Goal: Subscribe to service/newsletter

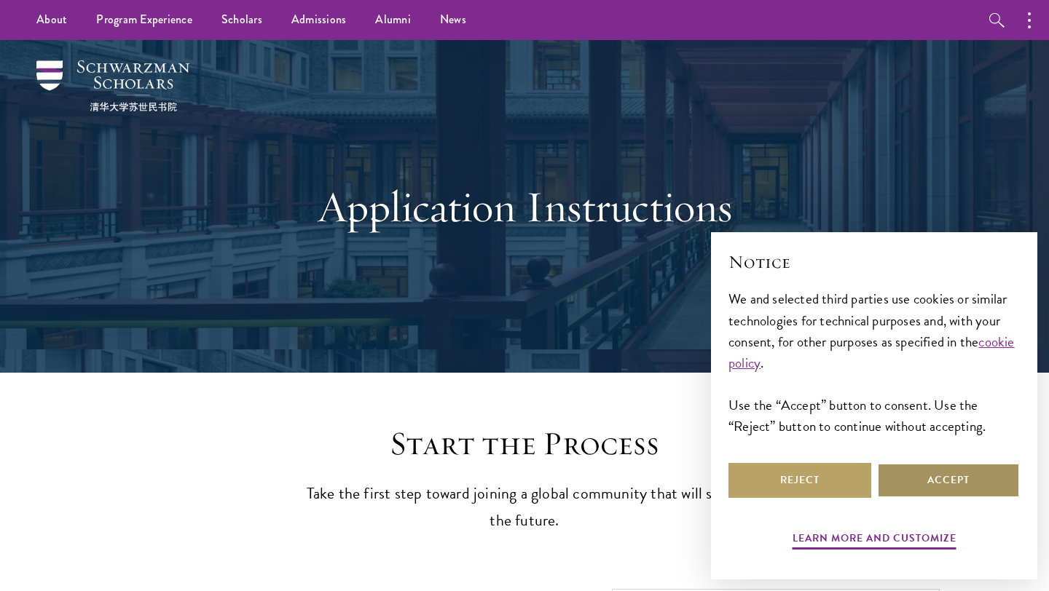
click at [962, 492] on button "Accept" at bounding box center [948, 480] width 143 height 35
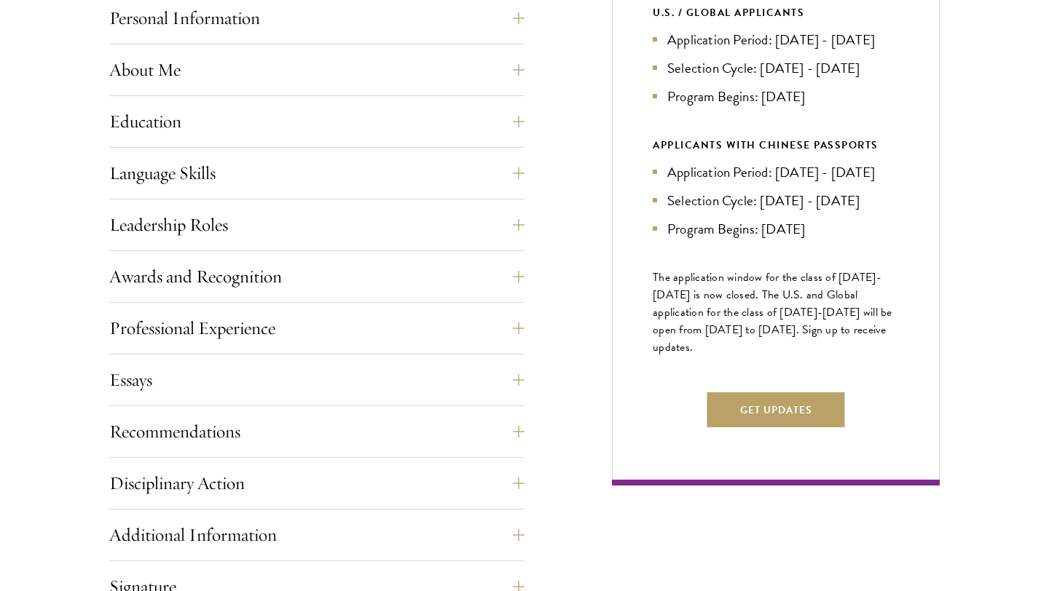
scroll to position [686, 0]
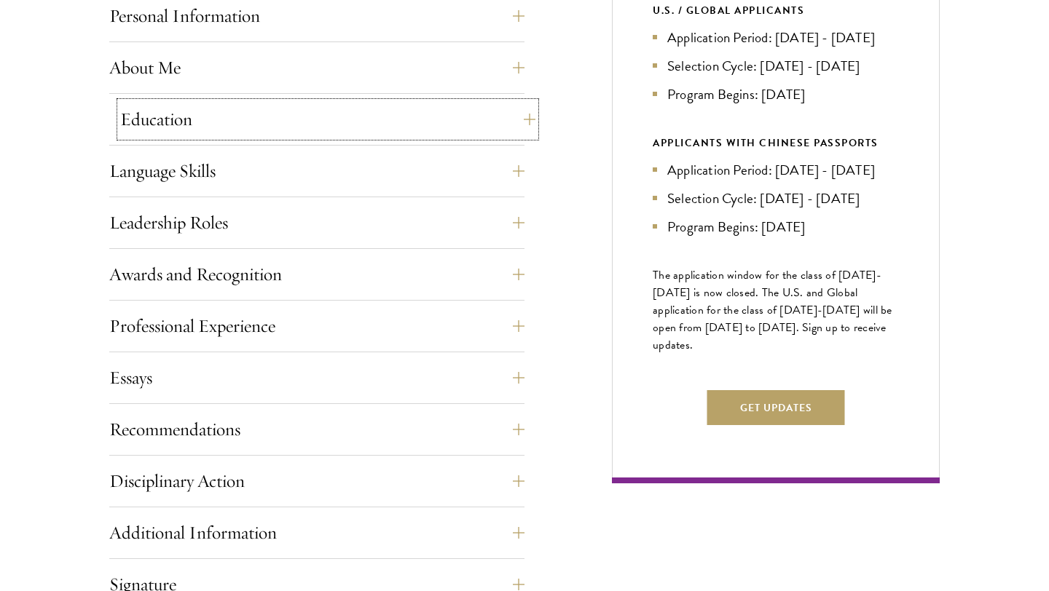
click at [283, 117] on button "Education" at bounding box center [327, 119] width 415 height 35
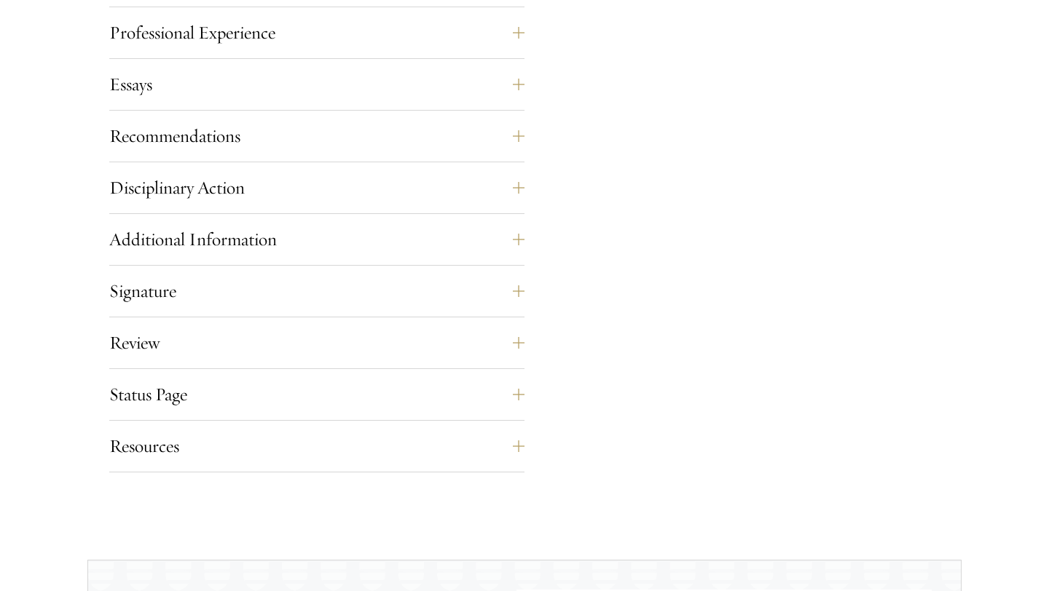
scroll to position [2699, 0]
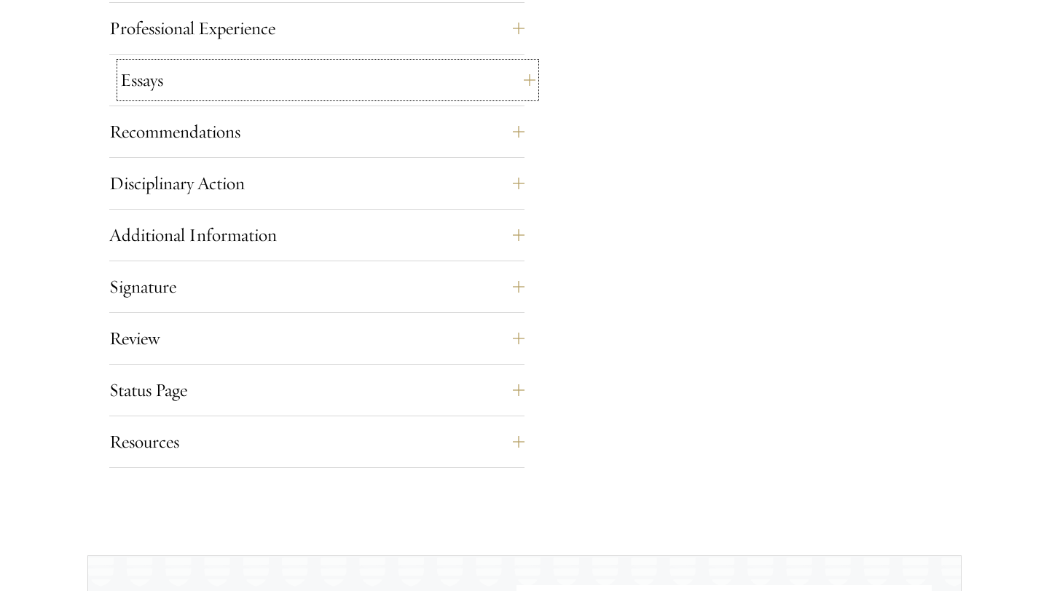
click at [323, 81] on button "Essays" at bounding box center [327, 80] width 415 height 35
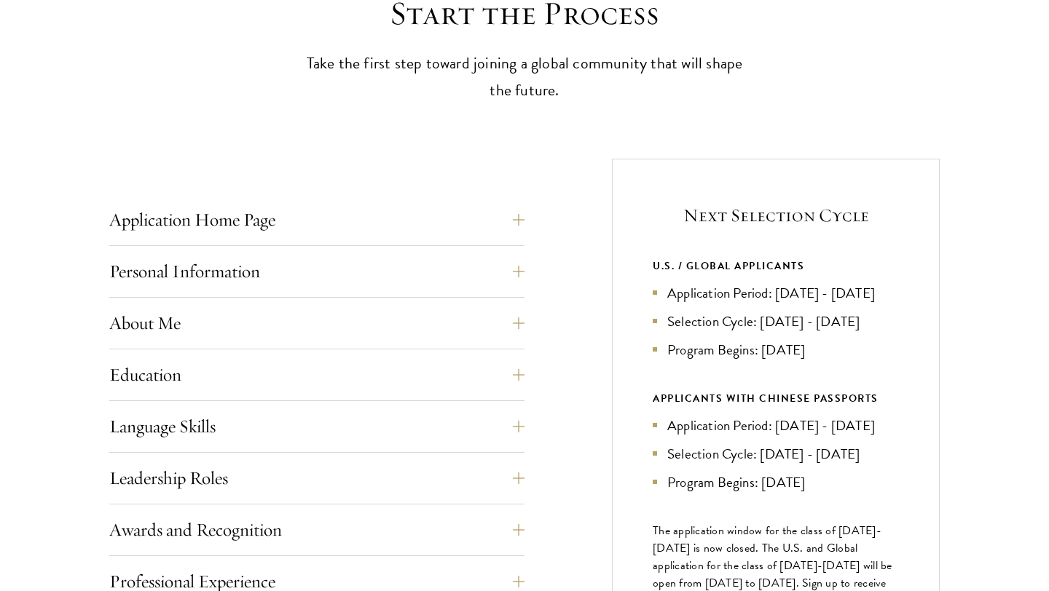
scroll to position [436, 0]
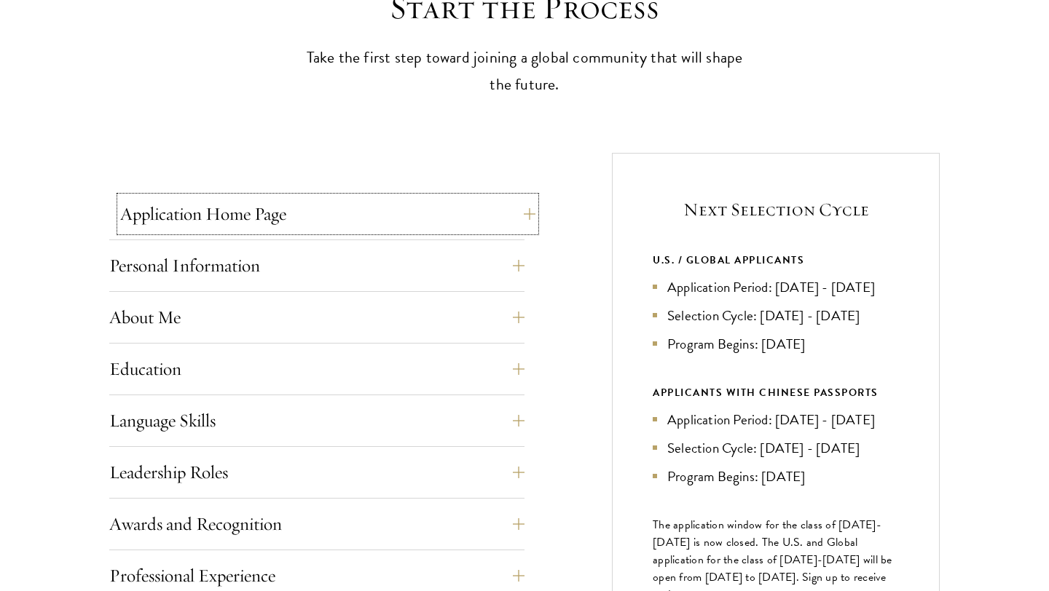
click at [310, 209] on button "Application Home Page" at bounding box center [327, 214] width 415 height 35
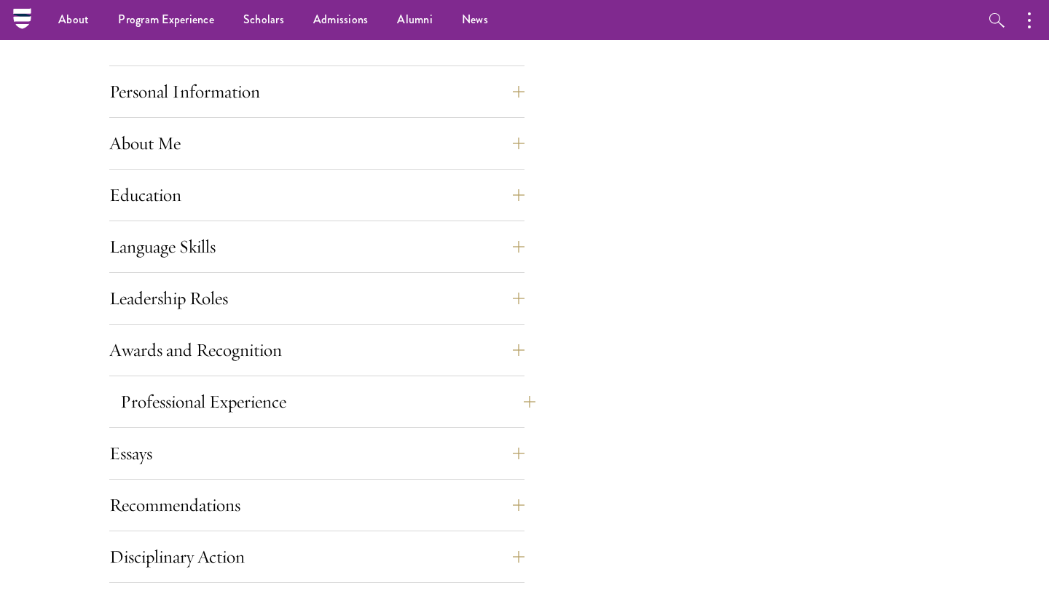
scroll to position [1254, 0]
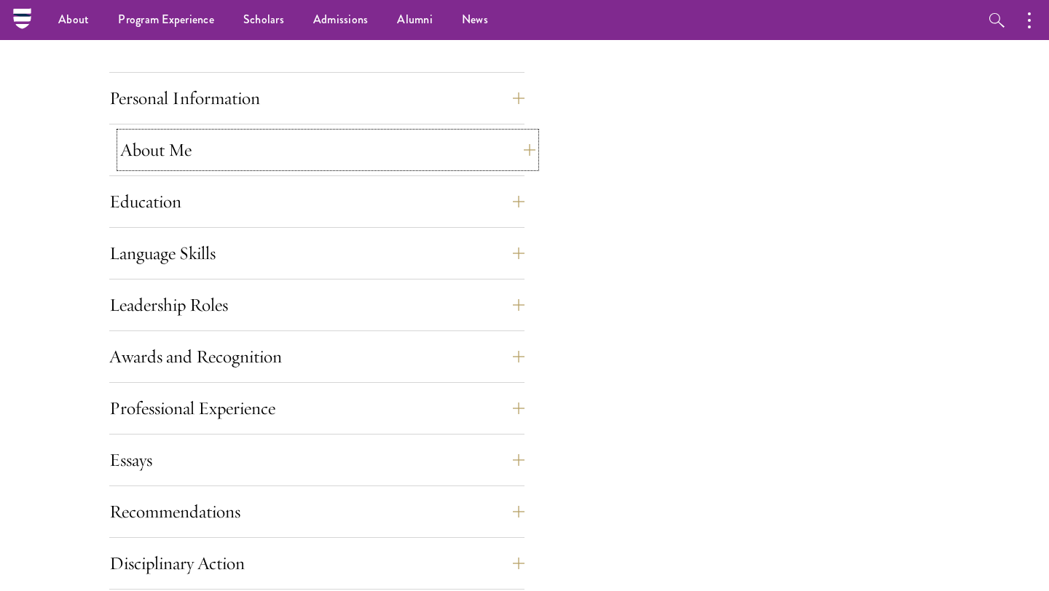
click at [296, 151] on button "About Me" at bounding box center [327, 150] width 415 height 35
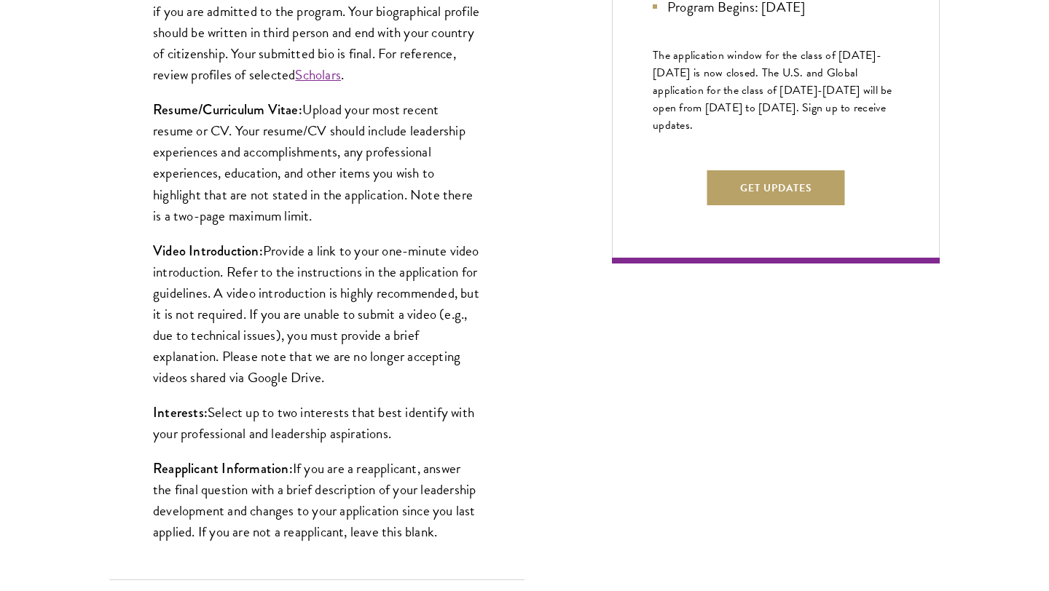
scroll to position [911, 0]
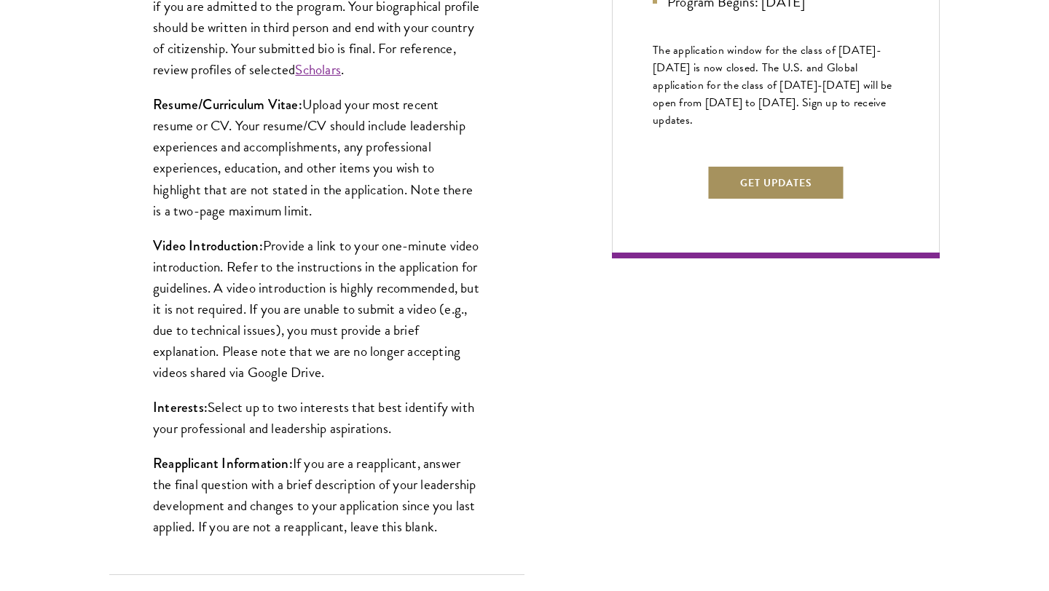
click at [765, 200] on button "Get Updates" at bounding box center [776, 182] width 138 height 35
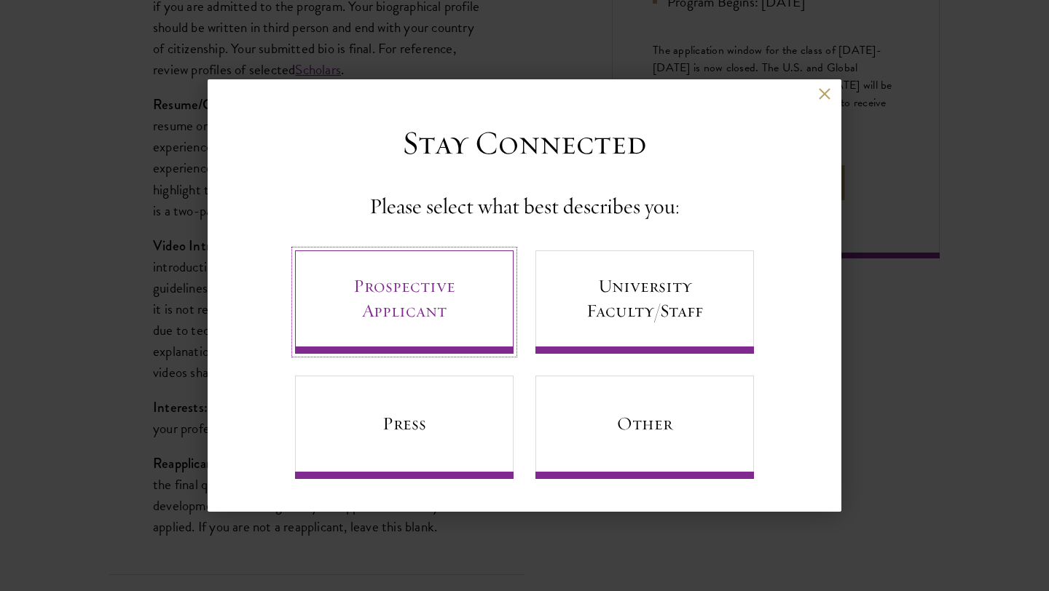
click at [451, 286] on link "Prospective Applicant" at bounding box center [404, 302] width 219 height 103
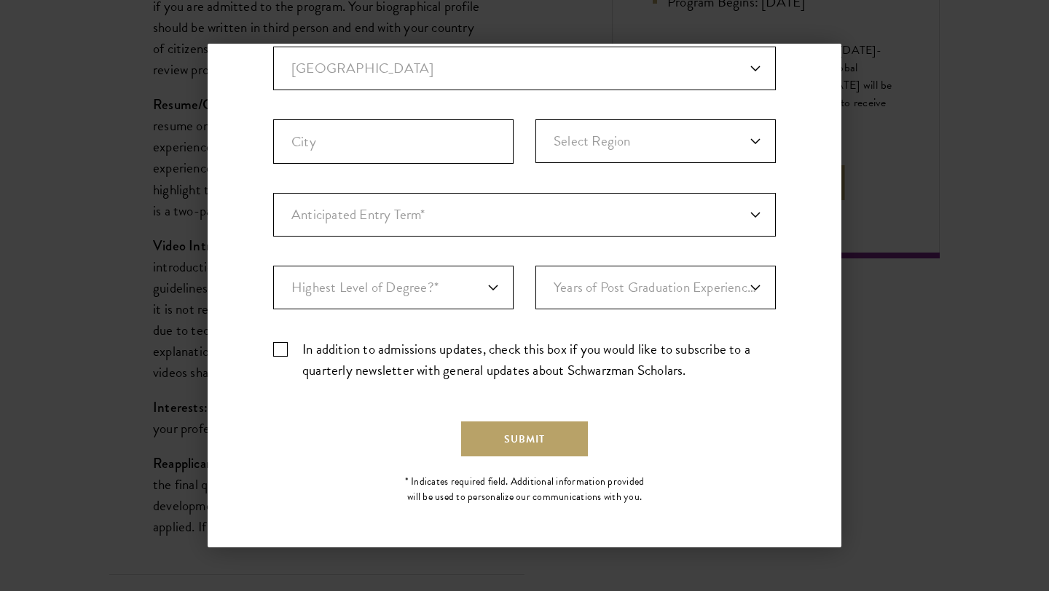
scroll to position [0, 0]
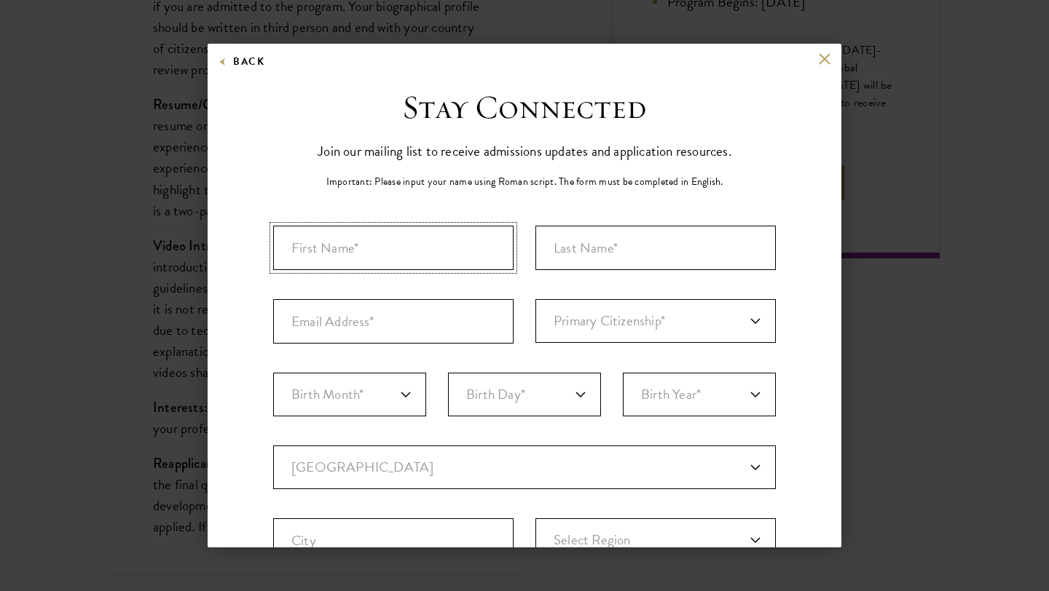
click at [435, 253] on input "First Name*" at bounding box center [393, 248] width 240 height 44
type input "[PERSON_NAME]"
type input "Wambuzi"
type input "[PERSON_NAME][EMAIL_ADDRESS][DOMAIN_NAME]"
select select "UG"
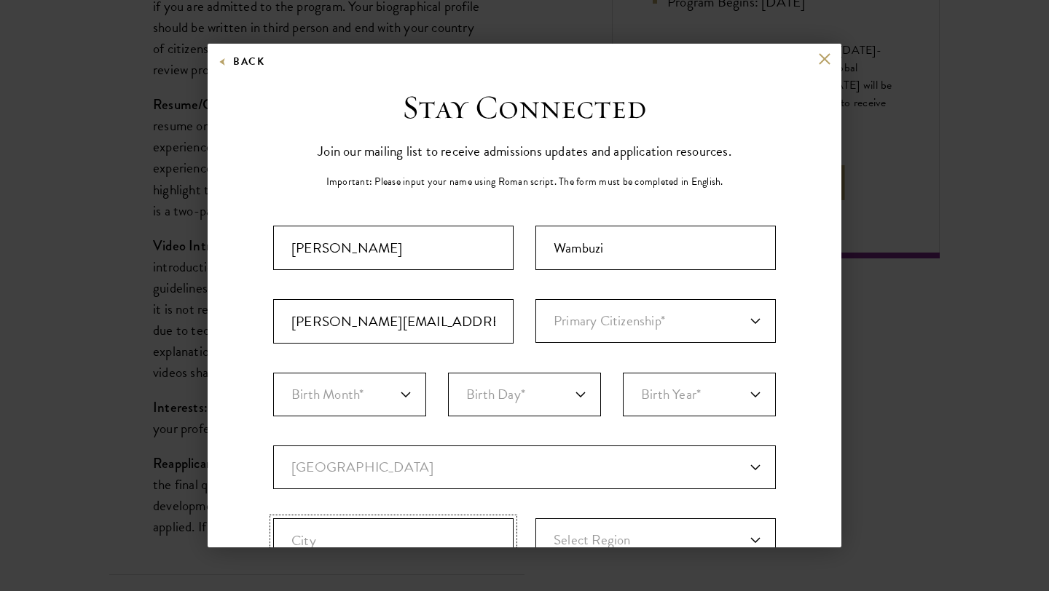
type input "Kampala"
select select
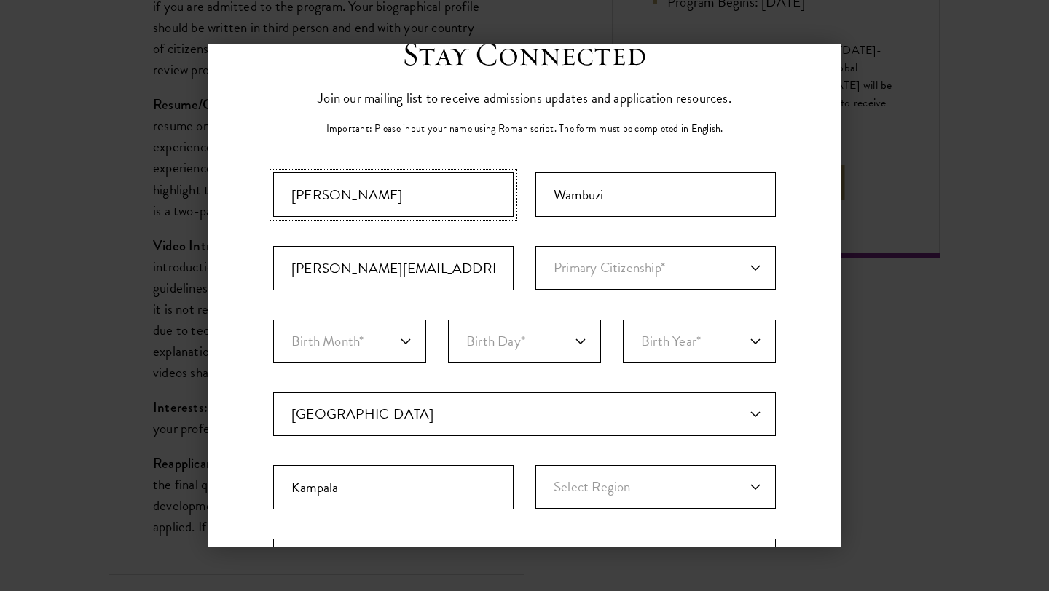
scroll to position [58, 0]
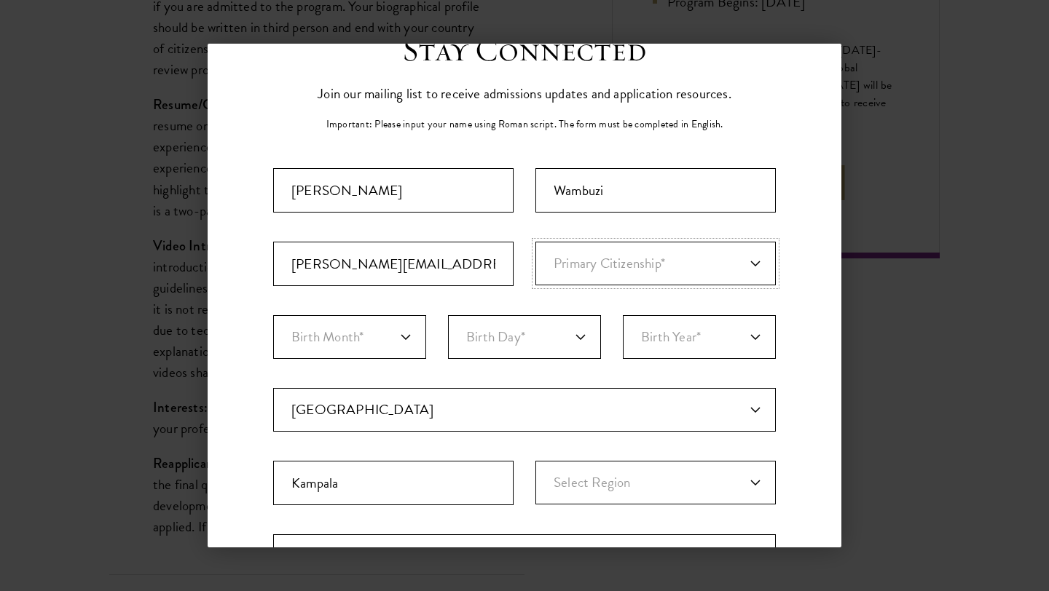
click at [737, 263] on select "Primary Citizenship* [GEOGRAPHIC_DATA] [DEMOGRAPHIC_DATA] [DEMOGRAPHIC_DATA] [D…" at bounding box center [655, 264] width 240 height 44
select select "UG"
click at [535, 242] on select "Primary Citizenship* [GEOGRAPHIC_DATA] [DEMOGRAPHIC_DATA] [DEMOGRAPHIC_DATA] [D…" at bounding box center [655, 264] width 240 height 44
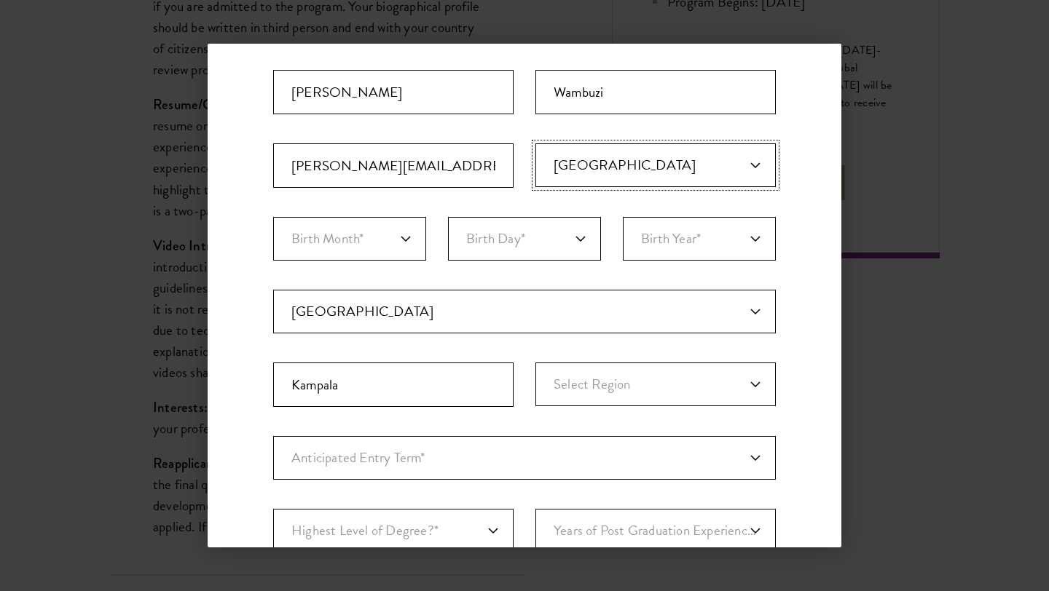
scroll to position [162, 0]
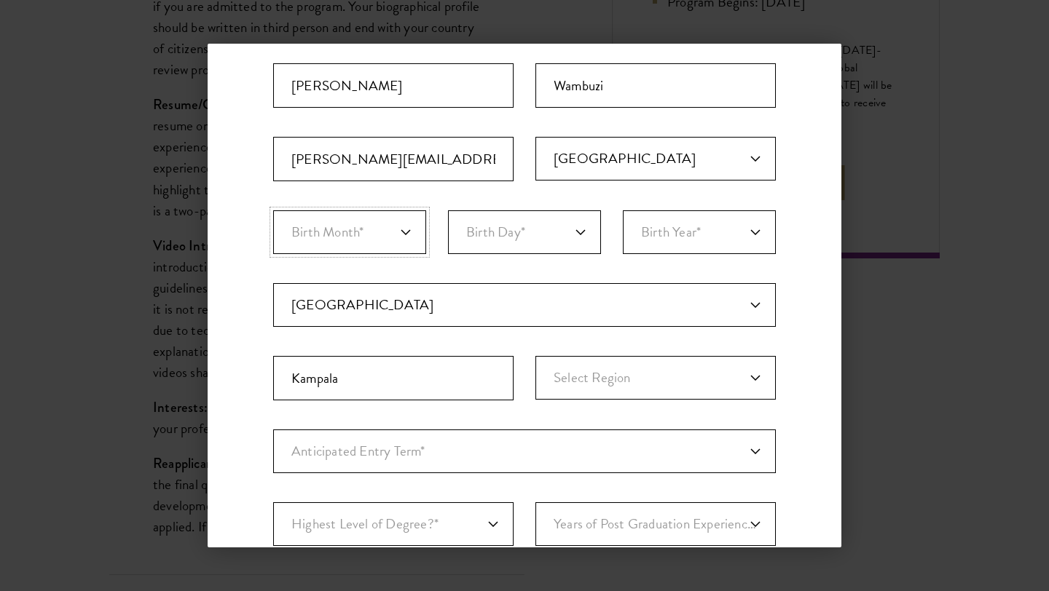
click at [406, 229] on select "Birth Month* January February March April May June July August September Octobe…" at bounding box center [349, 232] width 153 height 44
select select "09"
click at [273, 210] on select "Birth Month* January February March April May June July August September Octobe…" at bounding box center [349, 232] width 153 height 44
click at [581, 230] on select "Birth Day* 1 2 3 4 5 6 7 8 9 10 11 12 13 14 15 16 17 18 19 20 21 22 23 24 25 26…" at bounding box center [524, 232] width 153 height 44
select select "09"
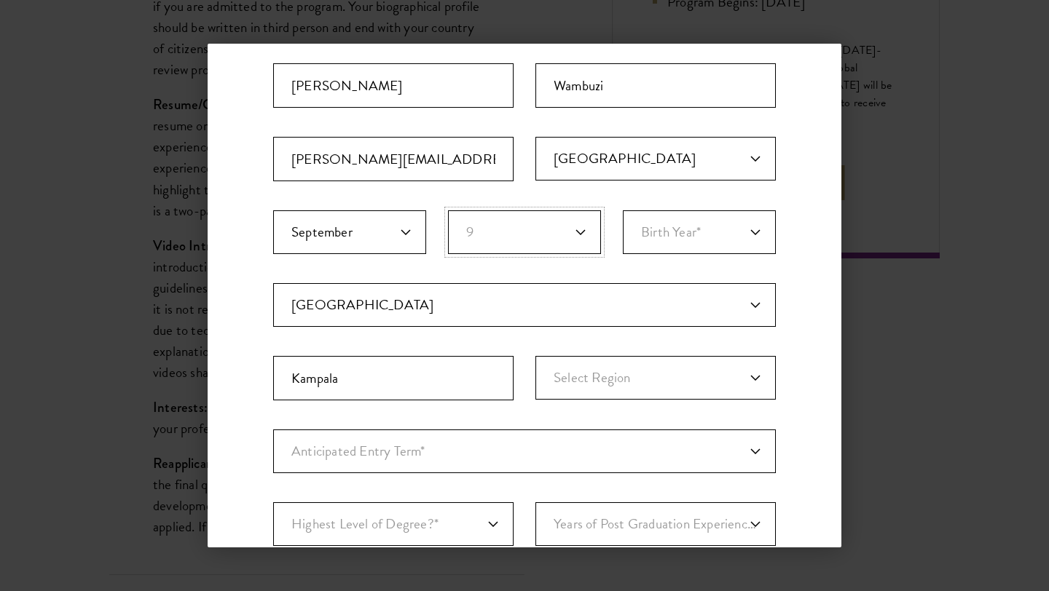
click at [448, 210] on select "Birth Day* 1 2 3 4 5 6 7 8 9 10 11 12 13 14 15 16 17 18 19 20 21 22 23 24 25 26…" at bounding box center [524, 232] width 153 height 44
click at [752, 228] on select "Birth Year* [DEMOGRAPHIC_DATA] [DEMOGRAPHIC_DATA] [DEMOGRAPHIC_DATA] [DEMOGRAPH…" at bounding box center [699, 232] width 153 height 44
select select "1988"
click at [623, 210] on select "Birth Year* [DEMOGRAPHIC_DATA] [DEMOGRAPHIC_DATA] [DEMOGRAPHIC_DATA] [DEMOGRAPH…" at bounding box center [699, 232] width 153 height 44
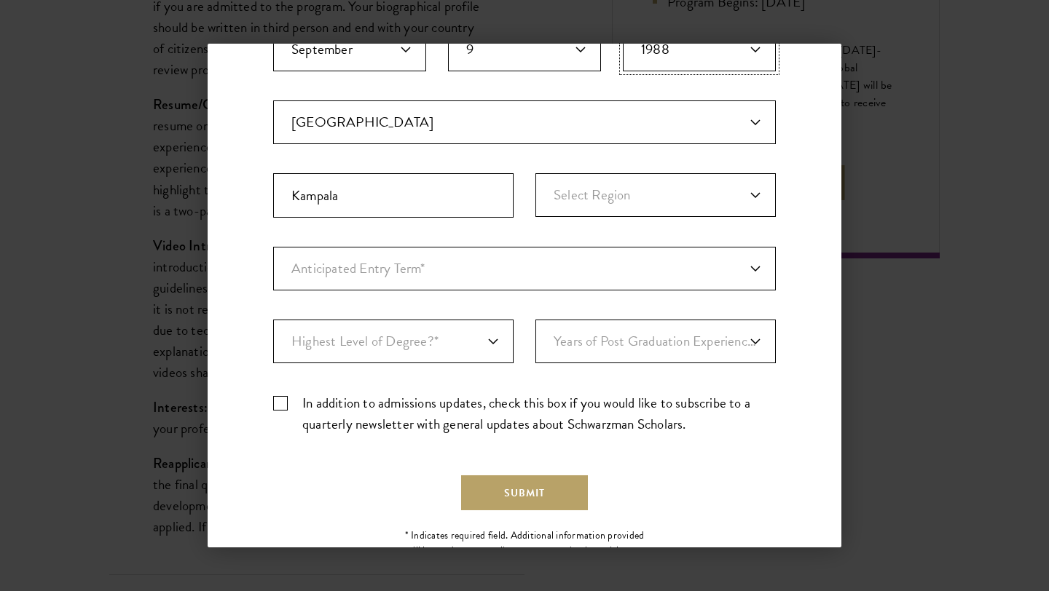
scroll to position [363, 0]
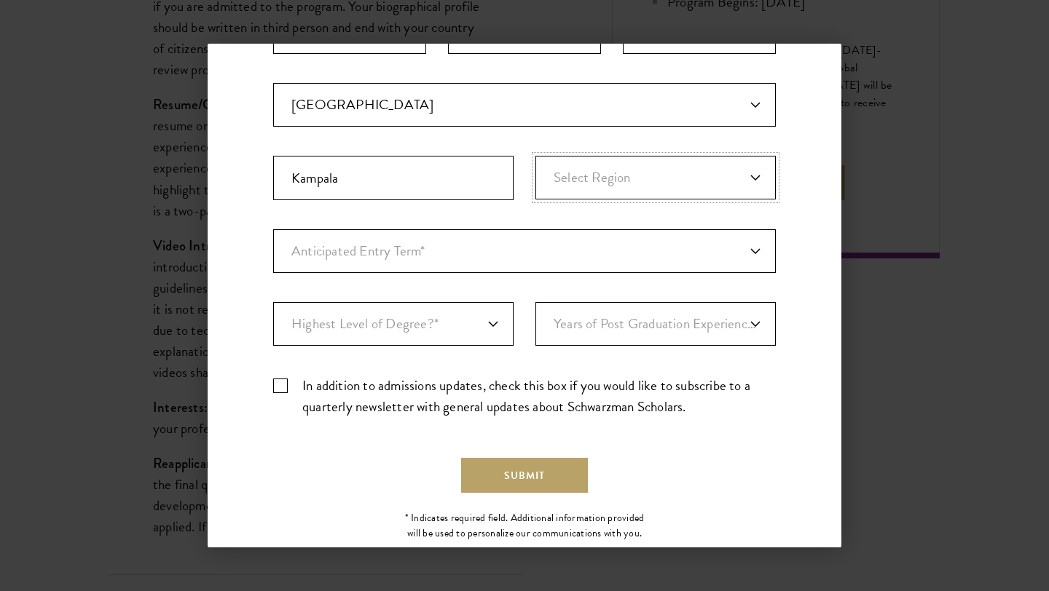
click at [730, 172] on select "Select Region [GEOGRAPHIC_DATA]" at bounding box center [655, 178] width 240 height 44
click at [535, 156] on select "Select Region [GEOGRAPHIC_DATA]" at bounding box center [655, 178] width 240 height 44
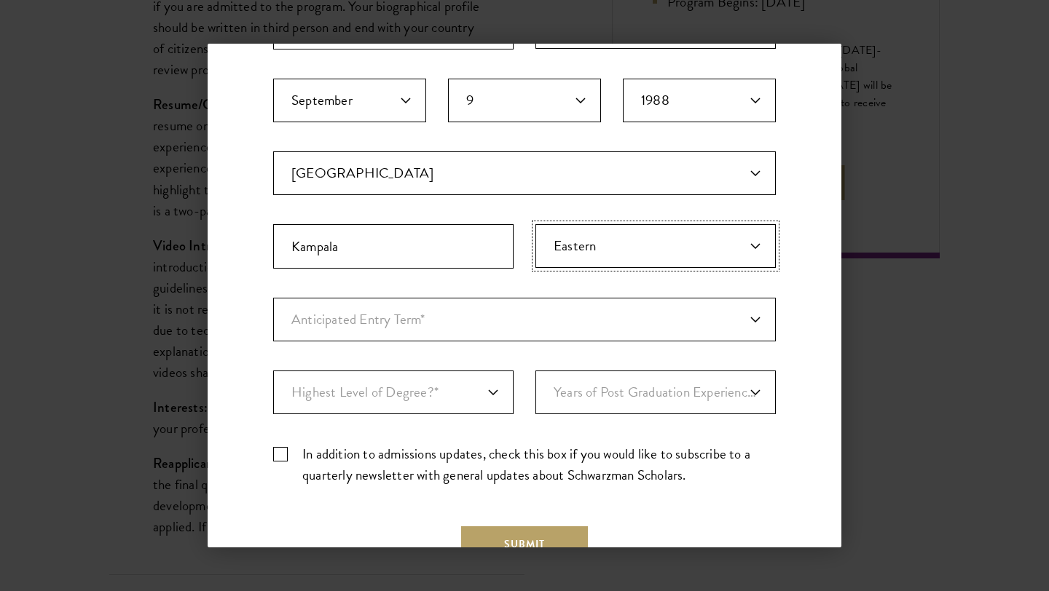
scroll to position [294, 0]
click at [717, 248] on select "Select Region [GEOGRAPHIC_DATA]" at bounding box center [655, 247] width 240 height 44
select select "Central"
click at [535, 225] on select "Select Region [GEOGRAPHIC_DATA]" at bounding box center [655, 247] width 240 height 44
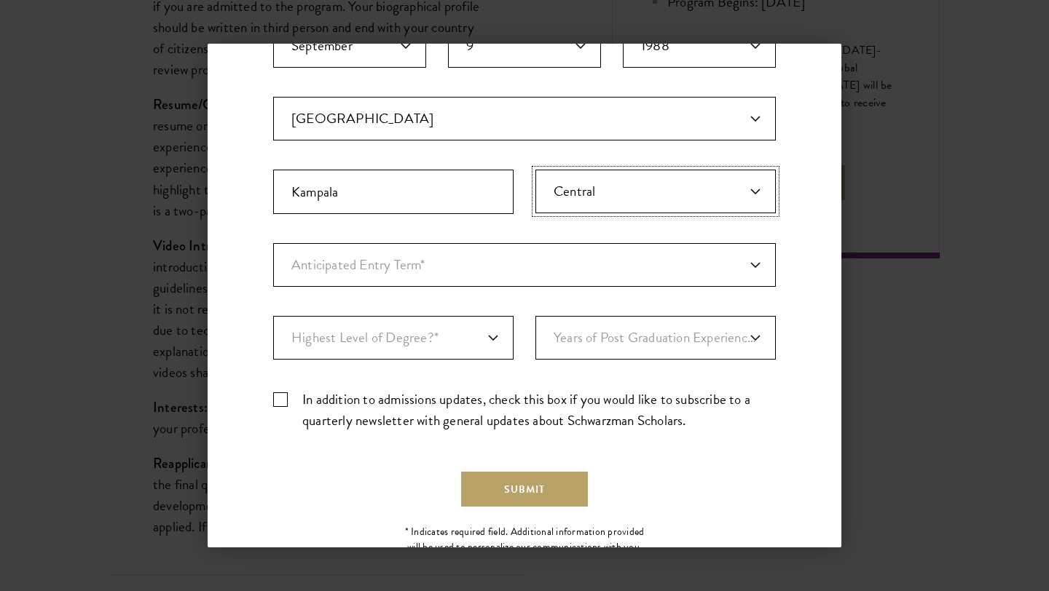
scroll to position [399, 0]
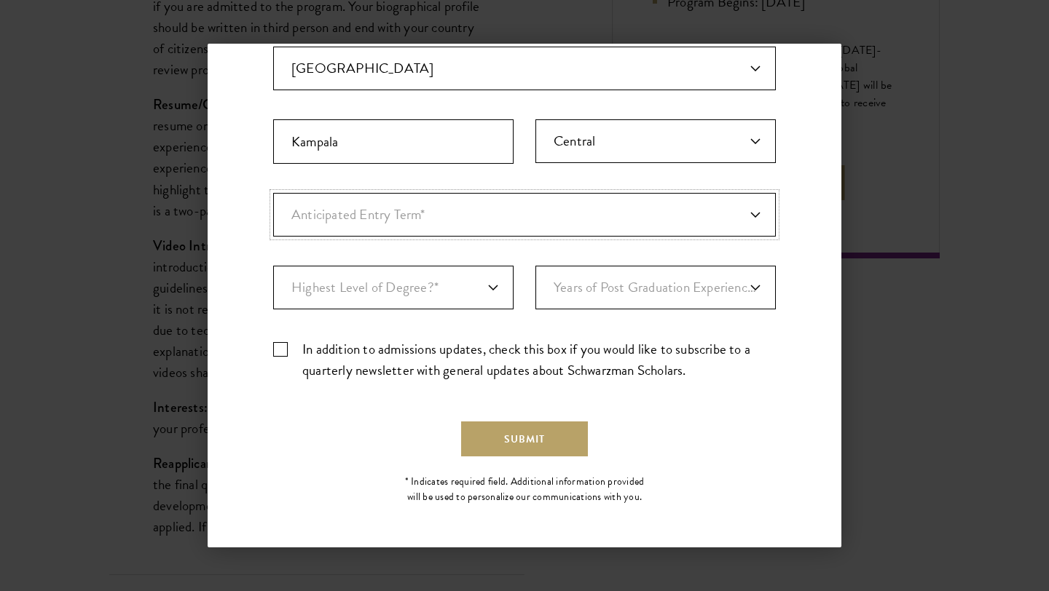
click at [756, 214] on select "Anticipated Entry Term* Just Exploring" at bounding box center [524, 215] width 503 height 44
click at [273, 193] on select "Anticipated Entry Term* Just Exploring" at bounding box center [524, 215] width 503 height 44
click at [451, 210] on select "Anticipated Entry Term* Just Exploring" at bounding box center [524, 215] width 503 height 44
click at [273, 193] on select "Anticipated Entry Term* Just Exploring" at bounding box center [524, 215] width 503 height 44
click at [766, 224] on select "Anticipated Entry Term* Just Exploring" at bounding box center [524, 215] width 503 height 44
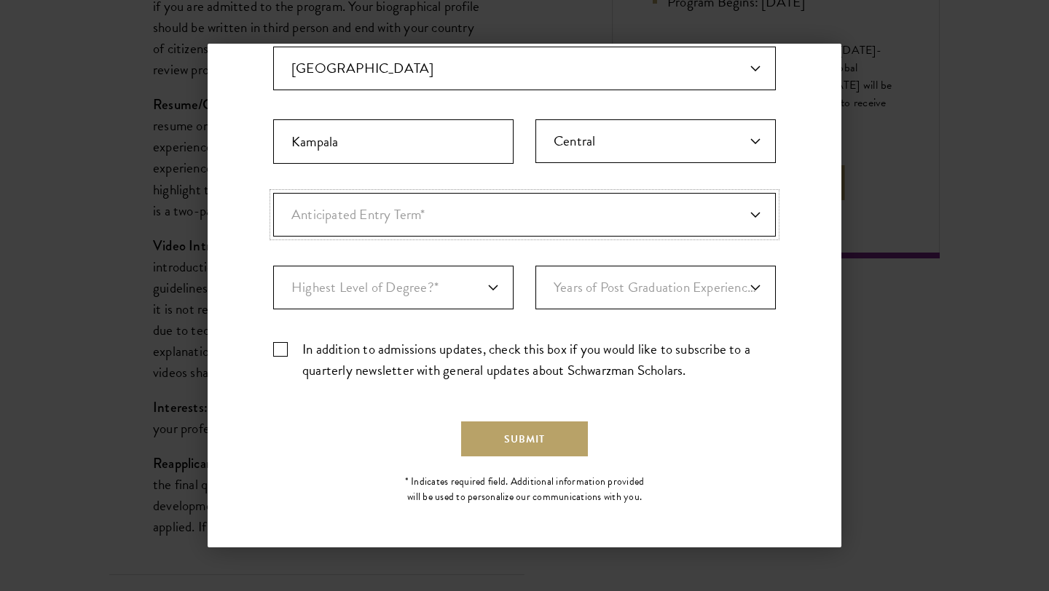
select select "a6790467-ebe7-4045-a56a-66c1cae98076"
click at [273, 193] on select "Anticipated Entry Term* Just Exploring" at bounding box center [524, 215] width 503 height 44
click at [698, 222] on select "Anticipated Entry Term* Just Exploring" at bounding box center [524, 215] width 503 height 44
click at [273, 193] on select "Anticipated Entry Term* Just Exploring" at bounding box center [524, 215] width 503 height 44
click at [492, 288] on select "Highest Level of Degree?* PHD Bachelor's Master's Current Undergraduate Student" at bounding box center [393, 288] width 240 height 44
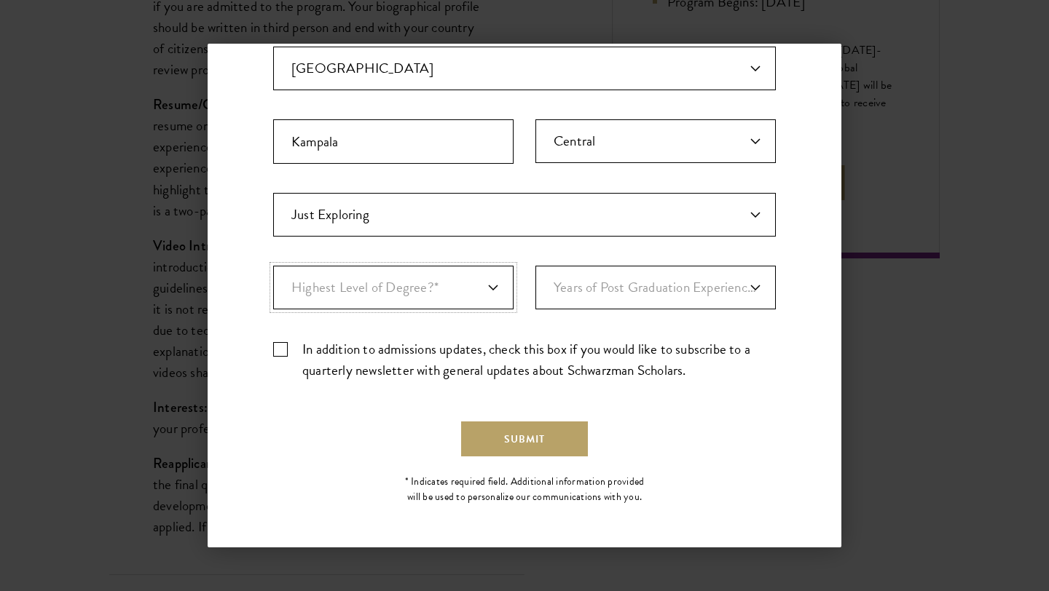
select select "baef124f-e103-44b1-8ca6-5d0669438e44"
click at [273, 266] on select "Highest Level of Degree?* PHD Bachelor's Master's Current Undergraduate Student" at bounding box center [393, 288] width 240 height 44
click at [680, 286] on select "Years of Post Graduation Experience?* 1 2 3 4 5 6 7 8 9 10" at bounding box center [655, 288] width 240 height 44
select select "10"
click at [535, 266] on select "Years of Post Graduation Experience?* 1 2 3 4 5 6 7 8 9 10" at bounding box center [655, 288] width 240 height 44
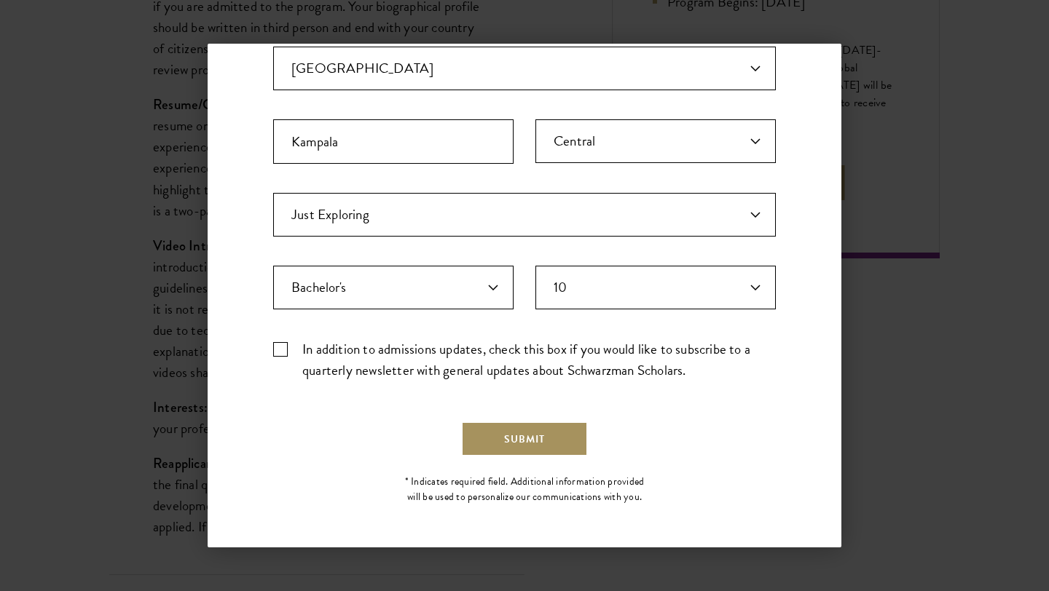
click at [536, 439] on button "Submit" at bounding box center [524, 439] width 127 height 35
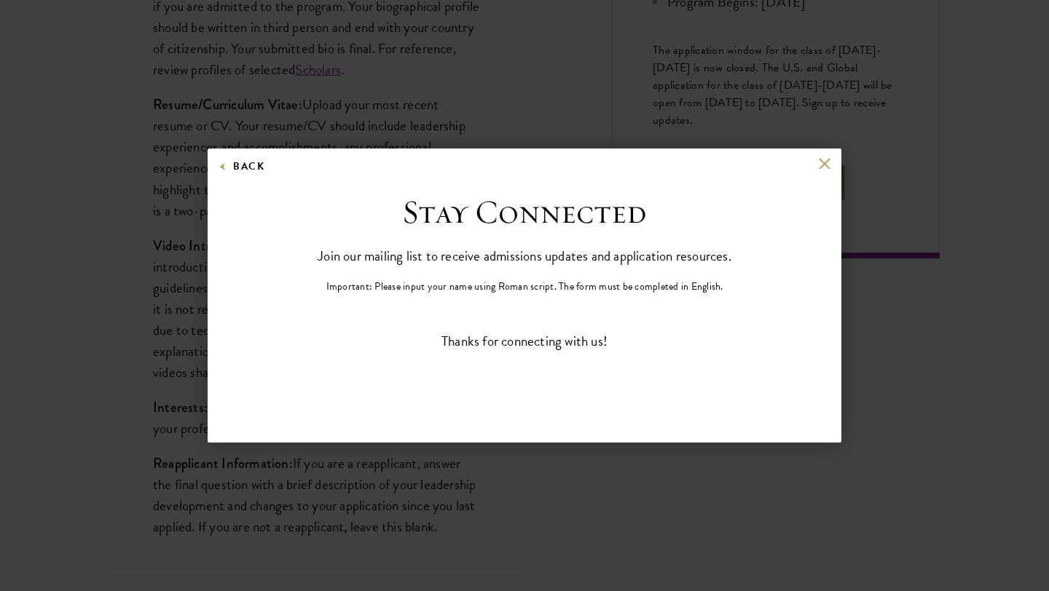
scroll to position [0, 0]
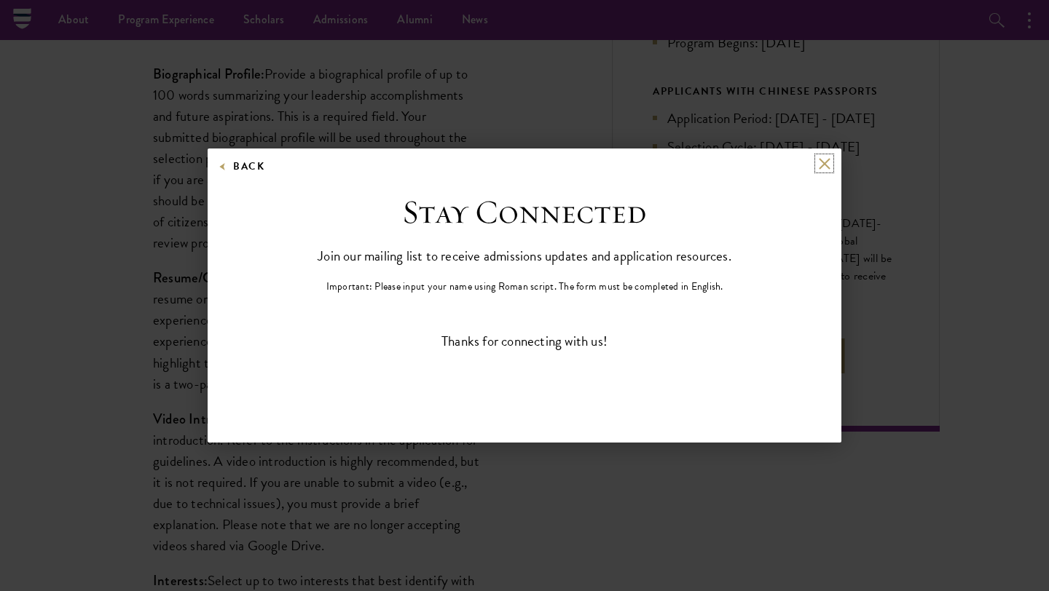
click at [822, 165] on button at bounding box center [824, 163] width 12 height 12
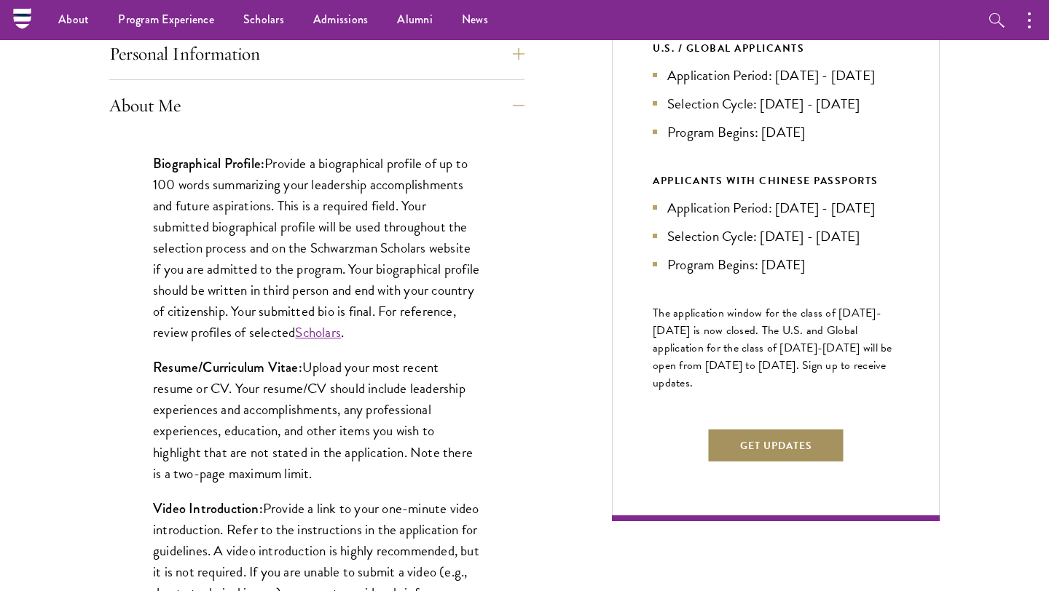
scroll to position [484, 0]
